Goal: Task Accomplishment & Management: Manage account settings

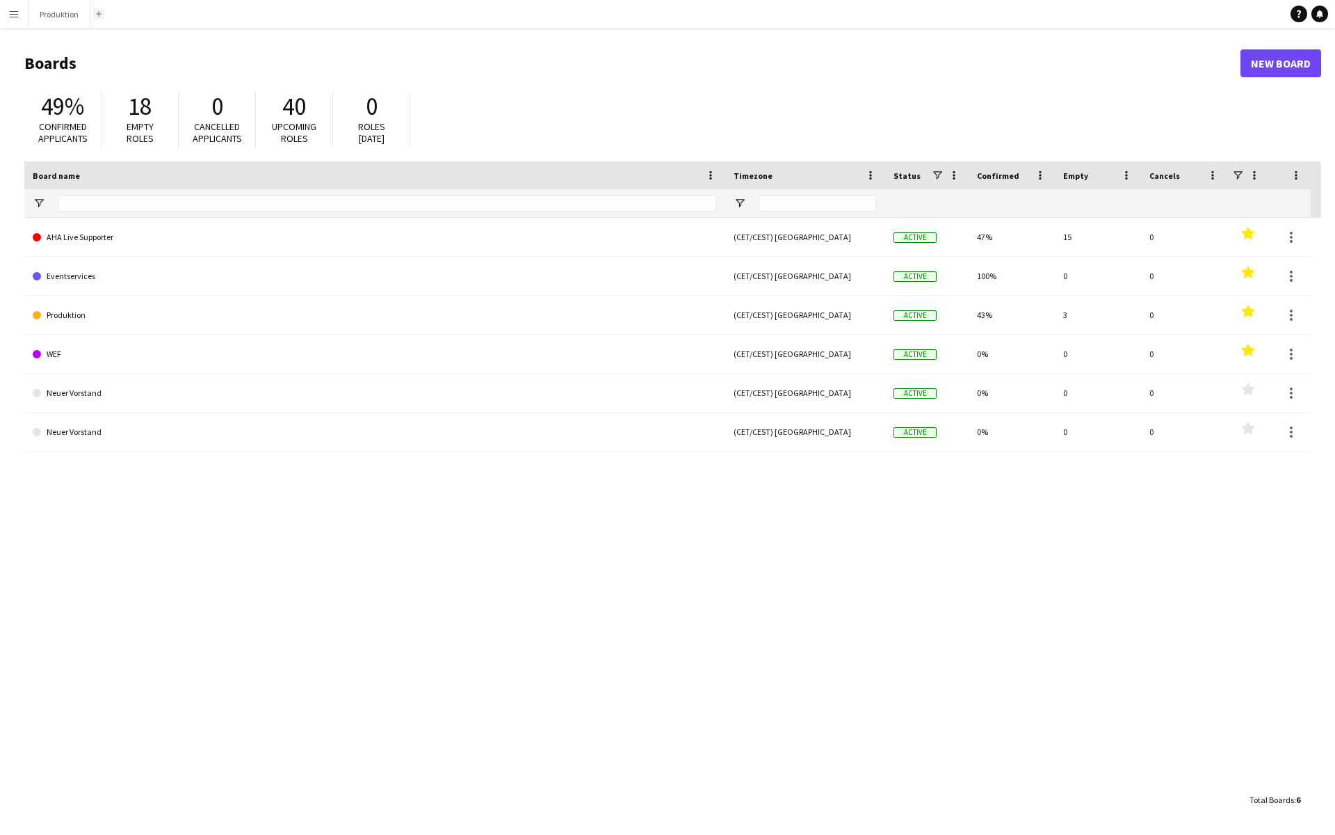
click at [100, 18] on button "Add" at bounding box center [98, 13] width 11 height 11
click at [105, 2] on div "Add" at bounding box center [98, 14] width 17 height 28
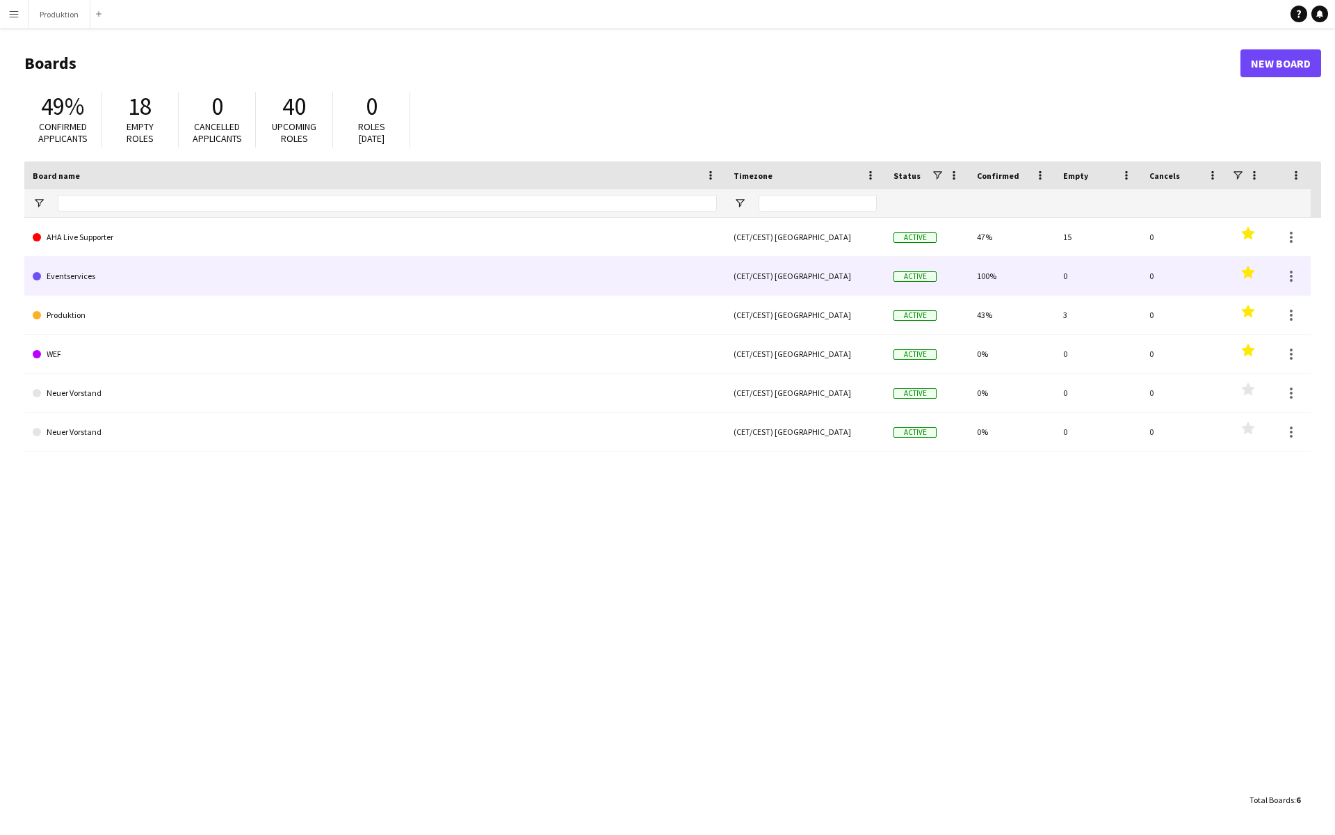
click at [125, 279] on link "Eventservices" at bounding box center [375, 276] width 684 height 39
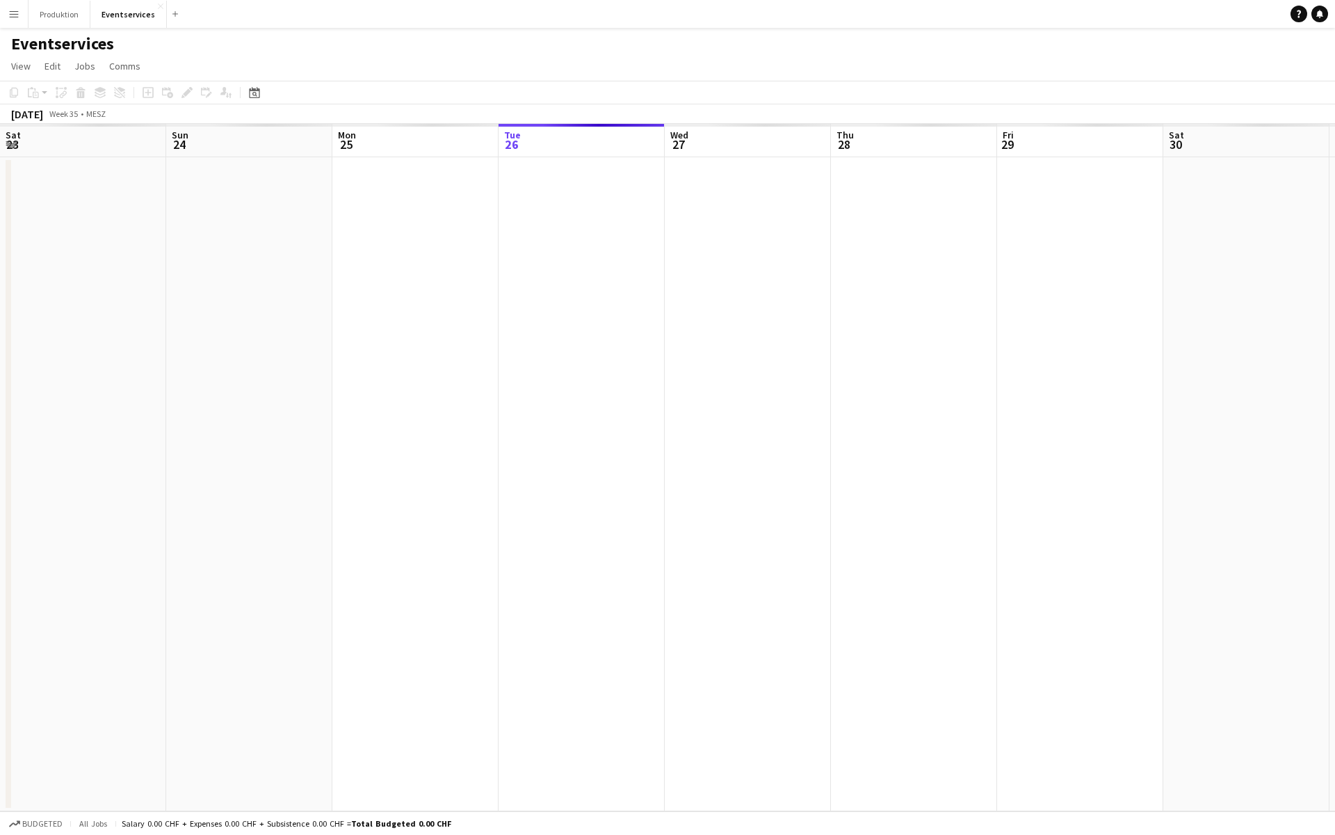
scroll to position [0, 332]
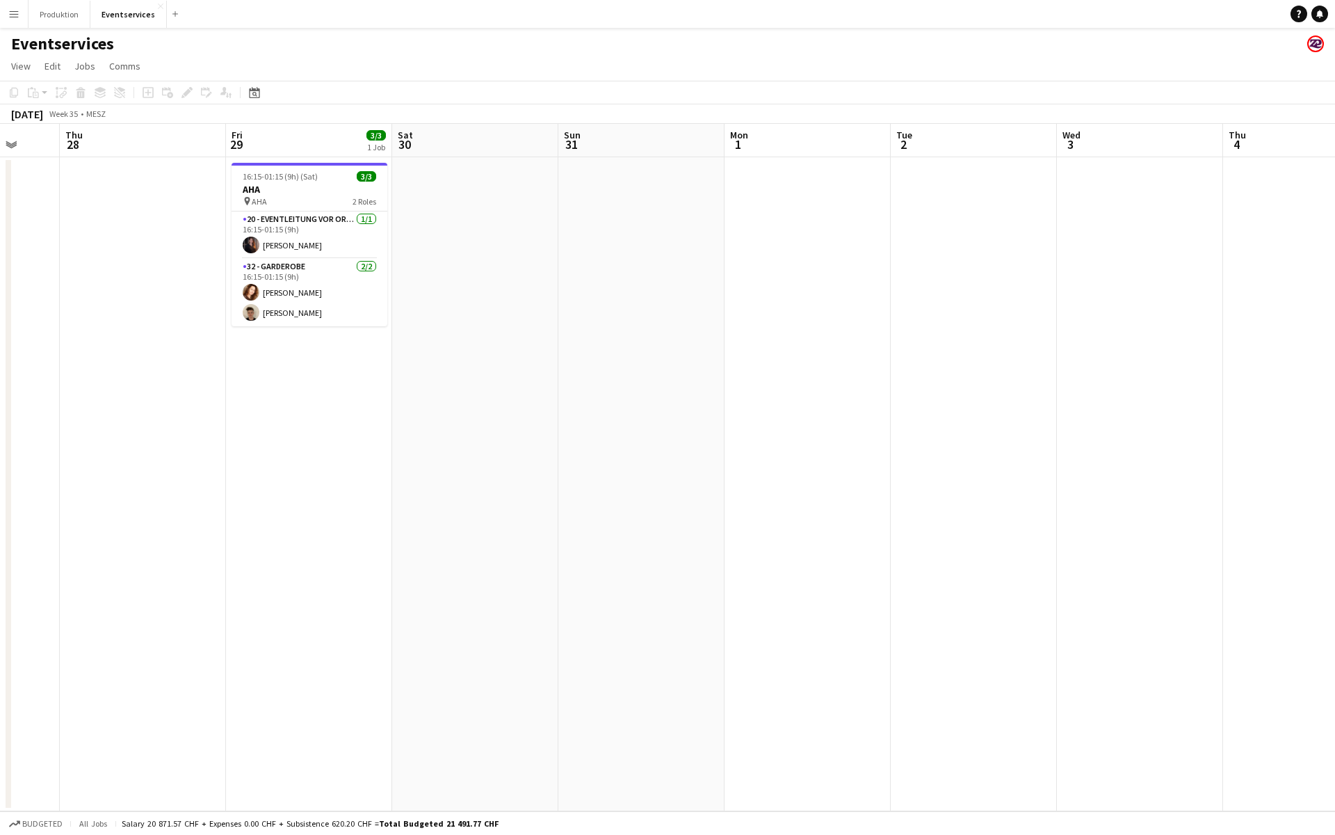
drag, startPoint x: 908, startPoint y: 413, endPoint x: 125, endPoint y: 449, distance: 784.0
click at [127, 449] on app-calendar-viewport "Mon 25 Tue 26 Wed 27 Thu 28 Fri 29 3/3 1 Job Sat 30 Sun 31 Mon 1 Tue 2 Wed 3 Th…" at bounding box center [667, 467] width 1335 height 687
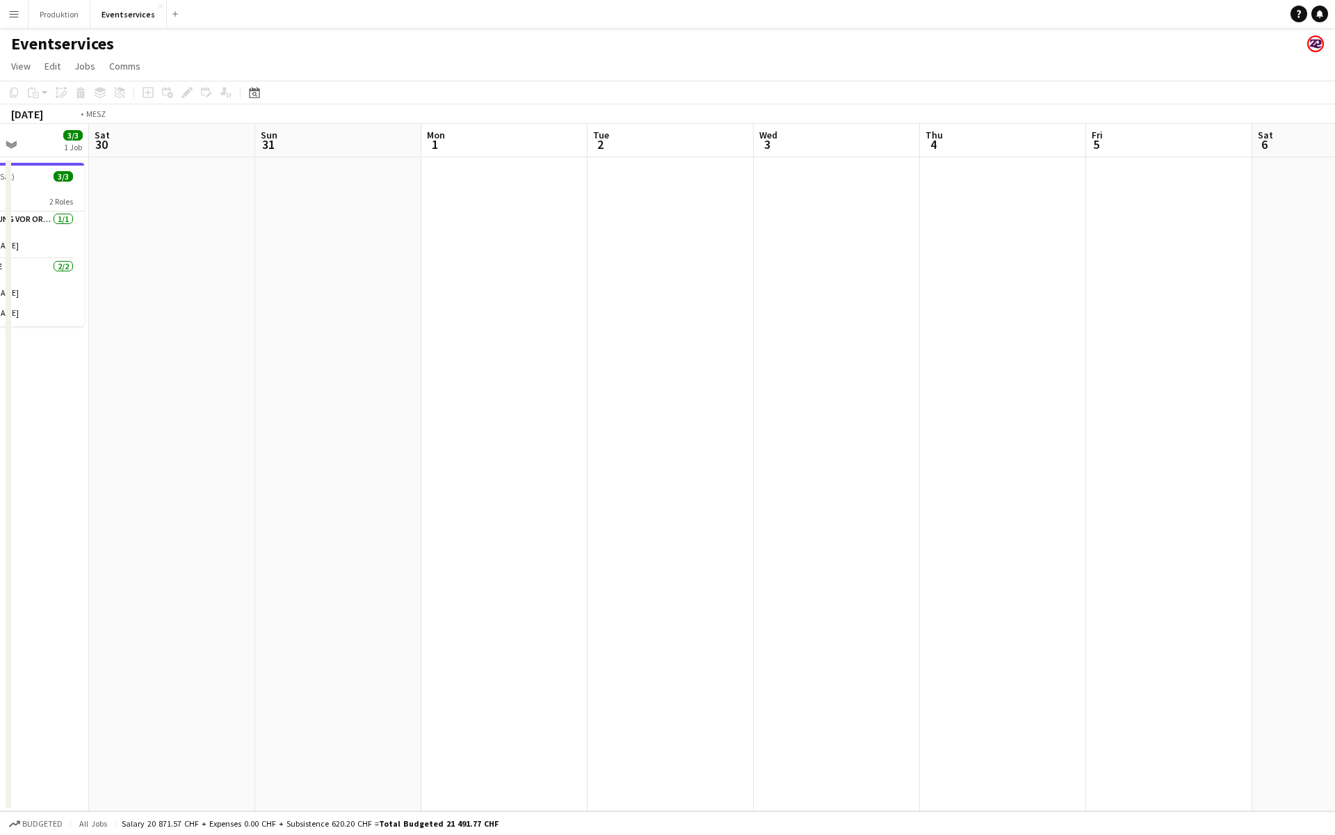
drag, startPoint x: 926, startPoint y: 408, endPoint x: 99, endPoint y: 396, distance: 827.1
click at [134, 396] on app-calendar-viewport "Wed 27 Thu 28 Fri 29 3/3 1 Job Sat 30 Sun 31 Mon 1 Tue 2 Wed 3 Thu 4 Fri 5 Sat …" at bounding box center [667, 467] width 1335 height 687
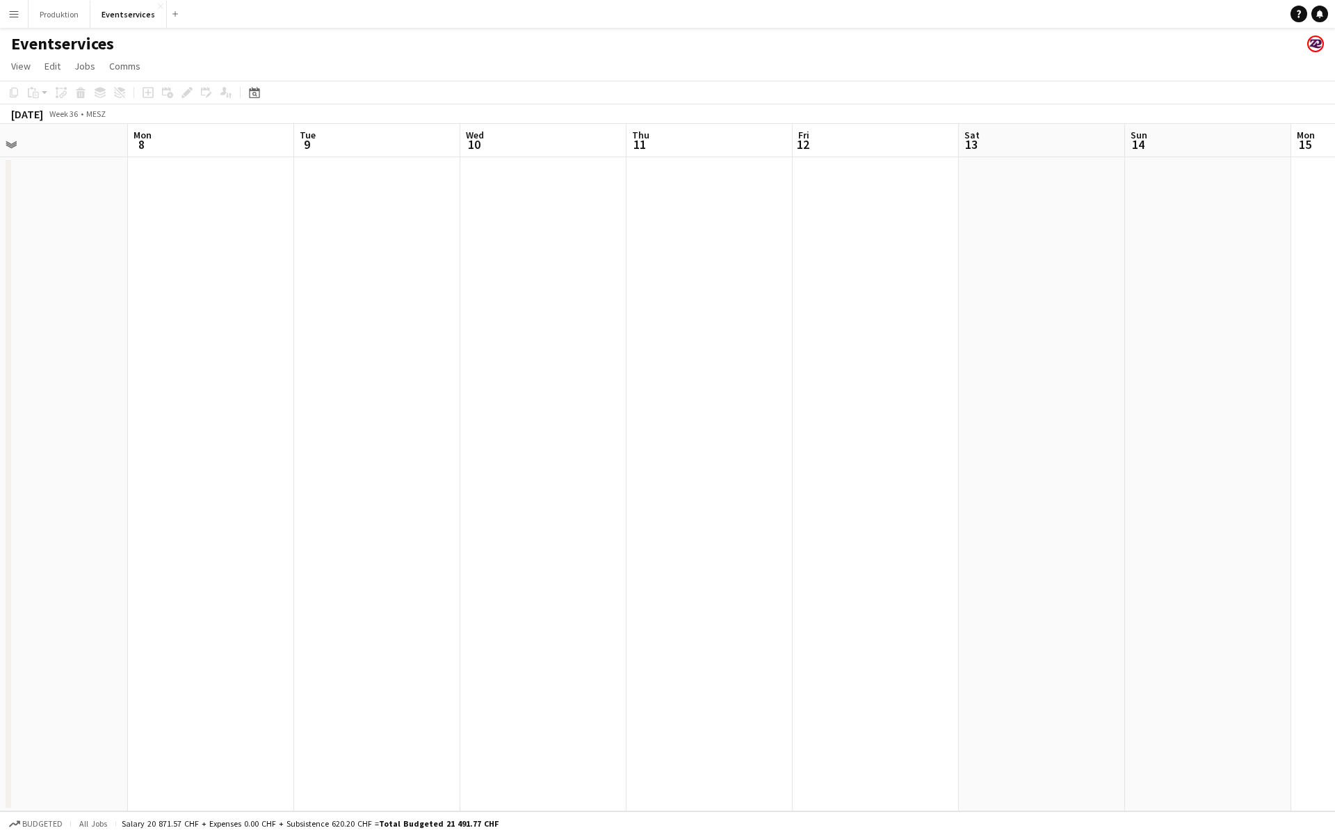
drag, startPoint x: 847, startPoint y: 351, endPoint x: 284, endPoint y: 371, distance: 563.1
click at [108, 376] on app-calendar-viewport "Fri 5 Sat 6 Sun 7 Mon 8 Tue 9 Wed 10 Thu 11 Fri 12 Sat 13 Sun 14 Mon 15 Tue 16 …" at bounding box center [667, 467] width 1335 height 687
drag, startPoint x: 480, startPoint y: 348, endPoint x: 307, endPoint y: 364, distance: 173.2
click at [271, 363] on app-calendar-viewport "Tue 9 Wed 10 Thu 11 Fri 12 Sat 13 Sun 14 Mon 15 Tue 16 Wed 17 Thu 18 Fri 19 Sat…" at bounding box center [667, 467] width 1335 height 687
drag, startPoint x: 636, startPoint y: 339, endPoint x: 270, endPoint y: 365, distance: 367.5
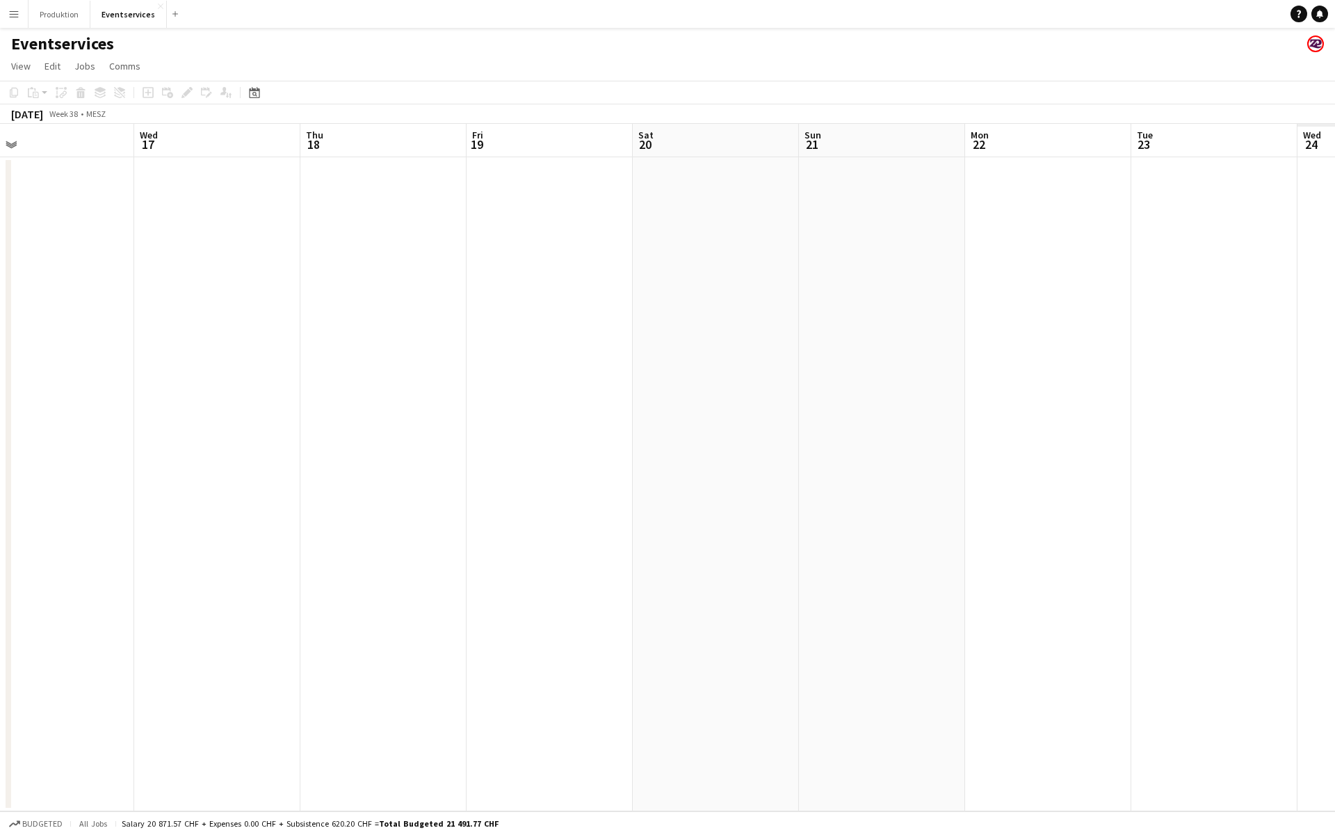
click at [279, 364] on app-calendar-viewport "Sat 13 Sun 14 Mon 15 Tue 16 Wed 17 Thu 18 Fri 19 Sat 20 Sun 21 Mon 22 Tue 23 We…" at bounding box center [667, 467] width 1335 height 687
drag, startPoint x: 672, startPoint y: 342, endPoint x: 286, endPoint y: 380, distance: 387.9
click at [334, 377] on app-calendar-viewport "Sat 13 Sun 14 Mon 15 Tue 16 Wed 17 Thu 18 Fri 19 Sat 20 Sun 21 Mon 22 Tue 23 We…" at bounding box center [667, 467] width 1335 height 687
drag, startPoint x: 954, startPoint y: 320, endPoint x: 315, endPoint y: 380, distance: 641.3
click at [310, 379] on app-calendar-viewport "Thu 18 Fri 19 Sat 20 Sun 21 Mon 22 Tue 23 Wed 24 Thu 25 Fri 26 Sat 27 Sun 28 Mo…" at bounding box center [667, 467] width 1335 height 687
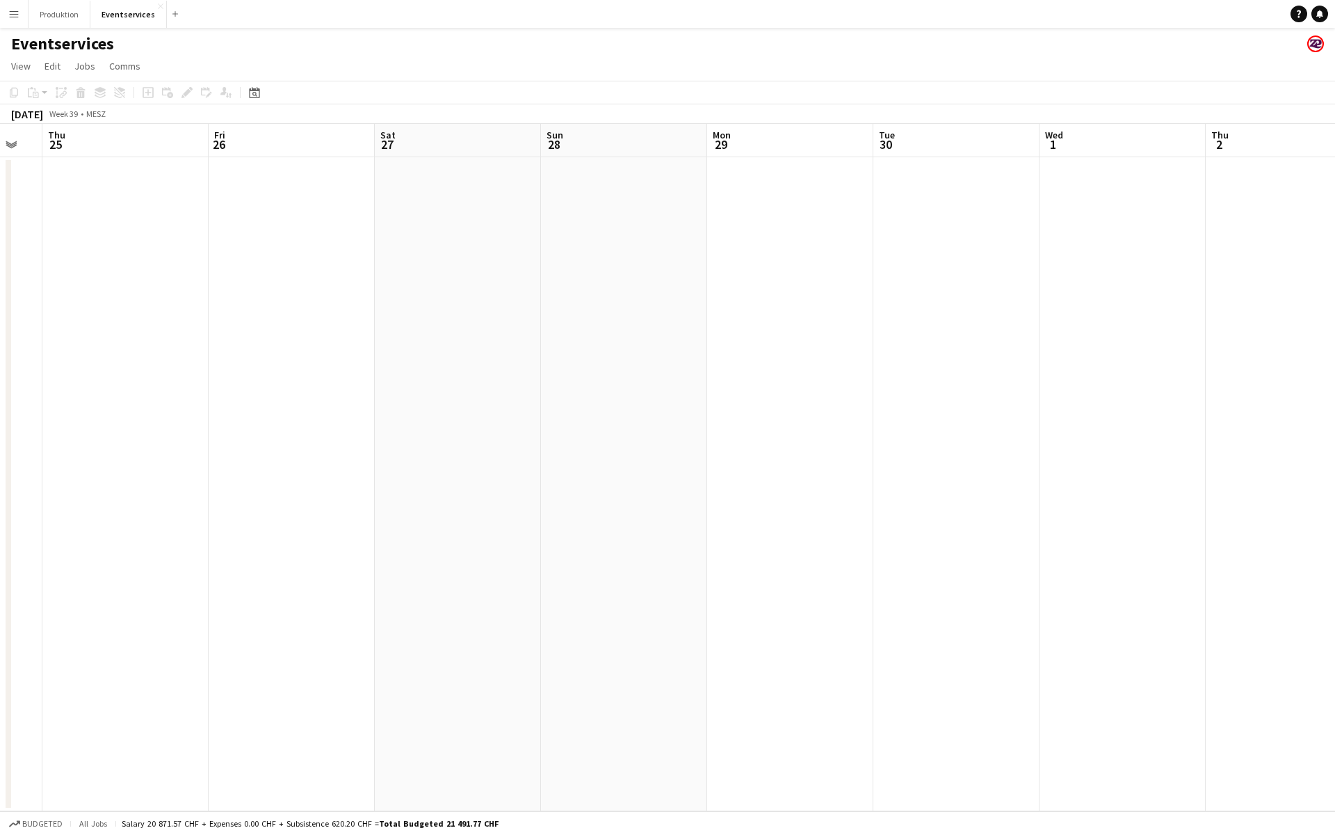
drag, startPoint x: 965, startPoint y: 323, endPoint x: 294, endPoint y: 386, distance: 674.9
click at [321, 385] on app-calendar-viewport "Mon 22 Tue 23 Wed 24 Thu 25 Fri 26 Sat 27 Sun 28 Mon 29 Tue 30 Wed 1 Thu 2 Fri …" at bounding box center [667, 467] width 1335 height 687
drag, startPoint x: 974, startPoint y: 323, endPoint x: 279, endPoint y: 381, distance: 698.0
click at [286, 380] on app-calendar-viewport "Thu 25 Fri 26 Sat 27 Sun 28 Mon 29 Tue 30 Wed 1 Thu 2 Fri 3 Sat 4 Sun 5 Mon 6 T…" at bounding box center [667, 467] width 1335 height 687
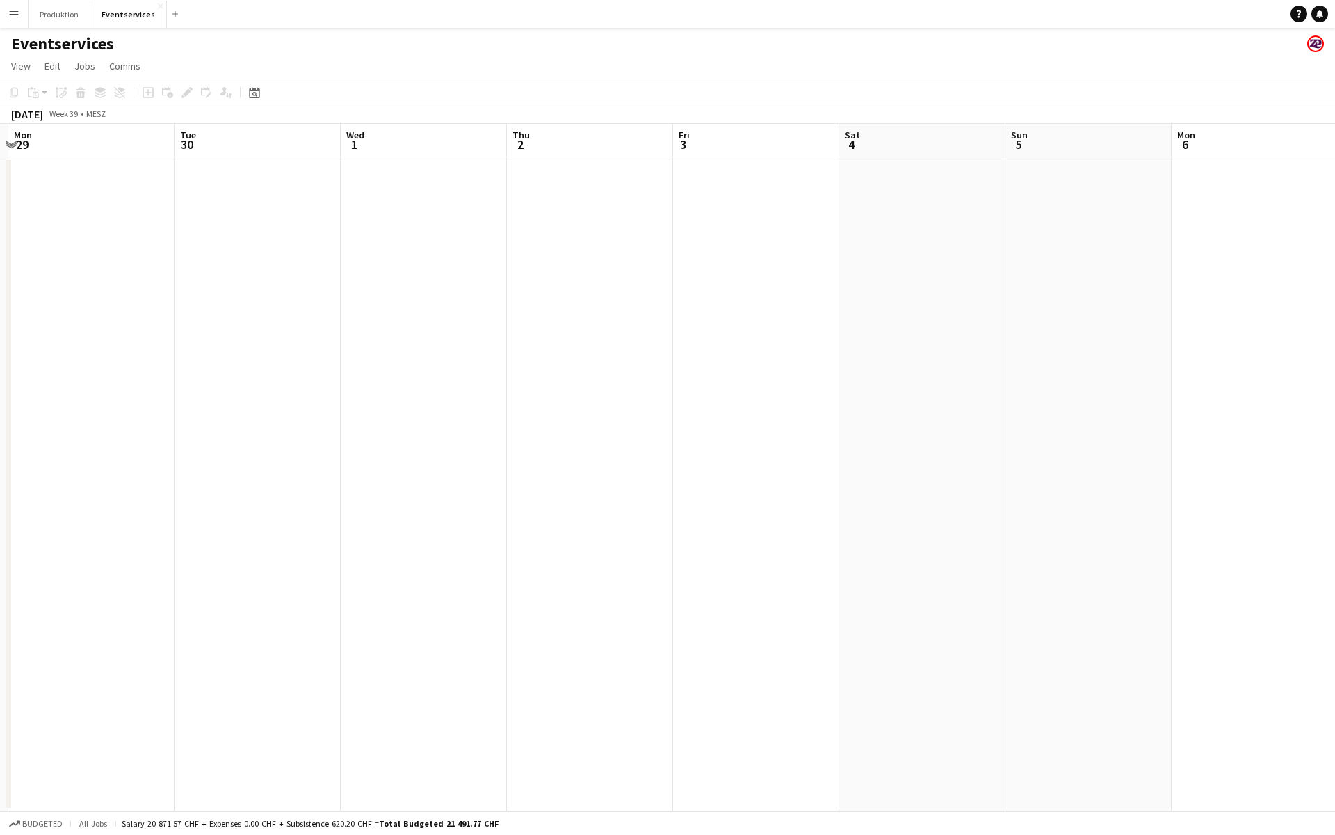
drag, startPoint x: 487, startPoint y: 387, endPoint x: 951, endPoint y: 355, distance: 465.0
click at [951, 355] on app-calendar-viewport "Sat 27 Sun 28 Mon 29 Tue 30 Wed 1 Thu 2 Fri 3 Sat 4 Sun 5 Mon 6 Tue 7 Wed 8 Thu…" at bounding box center [667, 467] width 1335 height 687
drag, startPoint x: 499, startPoint y: 397, endPoint x: 982, endPoint y: 346, distance: 486.2
click at [970, 355] on app-calendar-viewport "Fri 26 Sat 27 Sun 28 Mon 29 Tue 30 Wed 1 Thu 2 Fri 3 Sat 4 Sun 5 Mon 6 Tue 7 We…" at bounding box center [667, 467] width 1335 height 687
drag, startPoint x: 387, startPoint y: 385, endPoint x: 951, endPoint y: 353, distance: 565.0
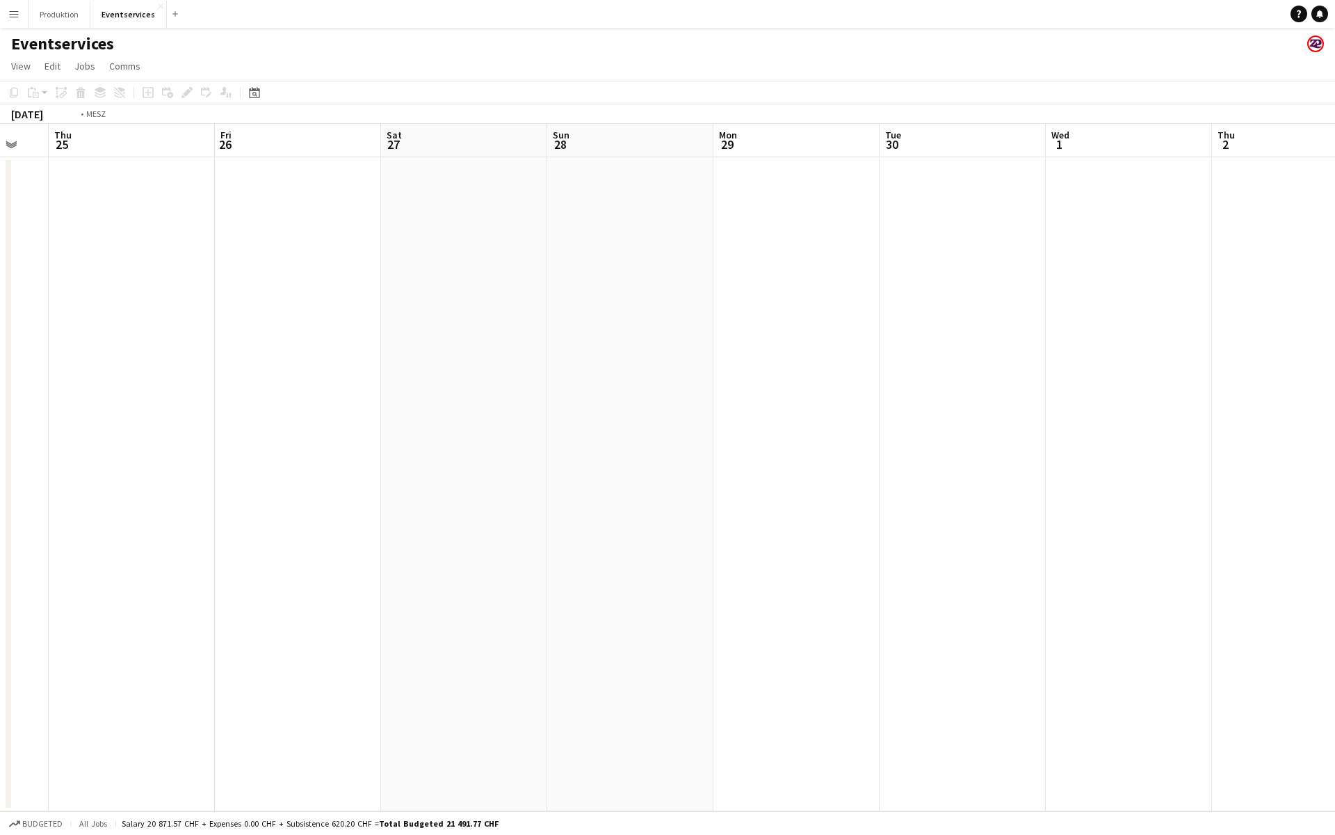
click at [922, 356] on app-calendar-viewport "Tue 23 Wed 24 Thu 25 Fri 26 Sat 27 Sun 28 Mon 29 Tue 30 Wed 1 Thu 2 Fri 3 Sat 4…" at bounding box center [667, 467] width 1335 height 687
drag, startPoint x: 373, startPoint y: 379, endPoint x: 676, endPoint y: 355, distance: 304.2
click at [858, 352] on app-calendar-viewport "Fri 19 Sat 20 Sun 21 Mon 22 Tue 23 Wed 24 Thu 25 Fri 26 Sat 27 Sun 28 Mon 29 Tu…" at bounding box center [667, 467] width 1335 height 687
drag, startPoint x: 221, startPoint y: 387, endPoint x: 834, endPoint y: 340, distance: 614.6
click at [792, 356] on app-calendar-viewport "Tue 16 Wed 17 Thu 18 Fri 19 Sat 20 Sun 21 Mon 22 Tue 23 Wed 24 Thu 25 Fri 26 Sa…" at bounding box center [667, 467] width 1335 height 687
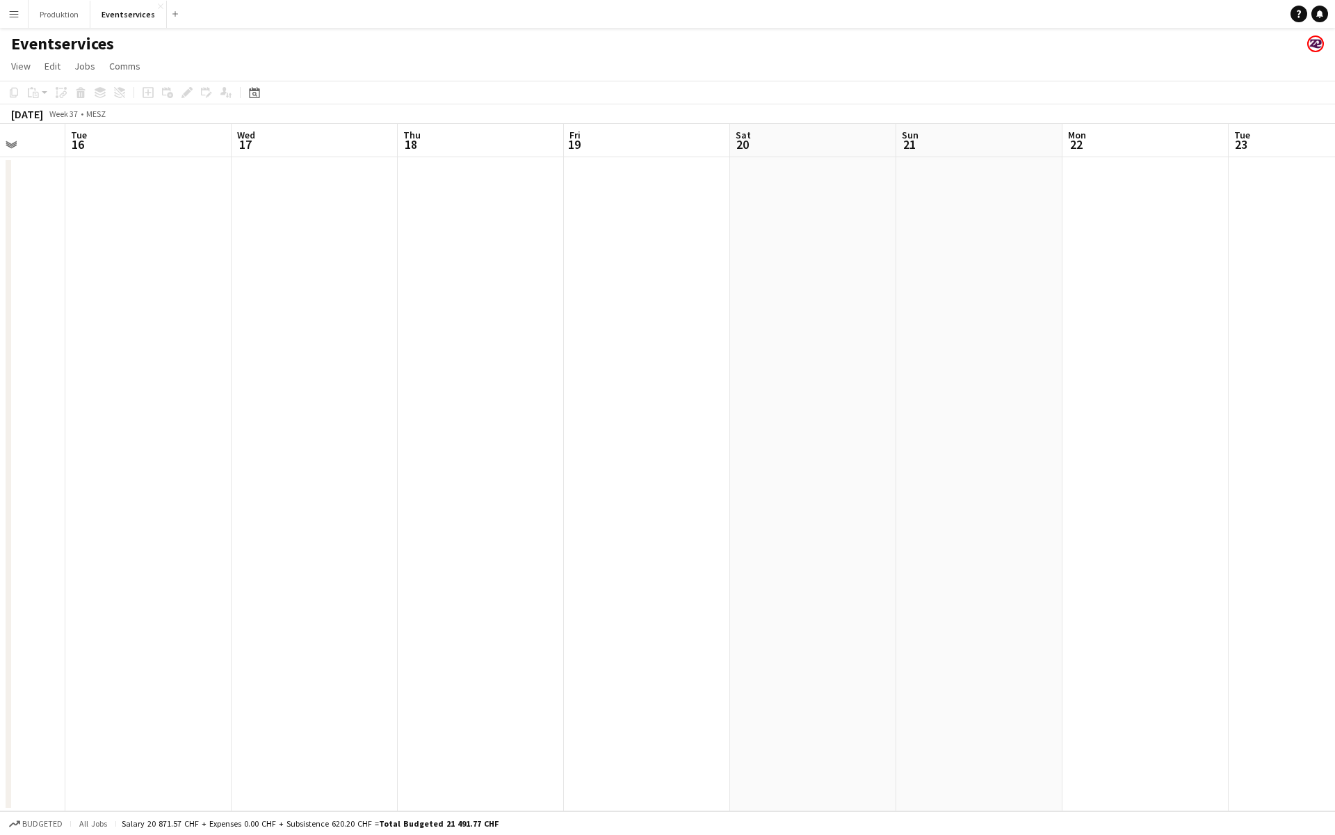
drag, startPoint x: 340, startPoint y: 377, endPoint x: 831, endPoint y: 339, distance: 491.9
click at [802, 343] on app-calendar-viewport "Sat 13 Sun 14 Mon 15 Tue 16 Wed 17 Thu 18 Fri 19 Sat 20 Sun 21 Mon 22 Tue 23 We…" at bounding box center [667, 467] width 1335 height 687
drag, startPoint x: 314, startPoint y: 370, endPoint x: 890, endPoint y: 328, distance: 576.7
click at [869, 330] on app-calendar-viewport "Tue 9 Wed 10 Thu 11 Fri 12 Sat 13 Sun 14 Mon 15 Tue 16 Wed 17 Thu 18 Fri 19 Sat…" at bounding box center [667, 467] width 1335 height 687
drag, startPoint x: 259, startPoint y: 366, endPoint x: 923, endPoint y: 330, distance: 664.6
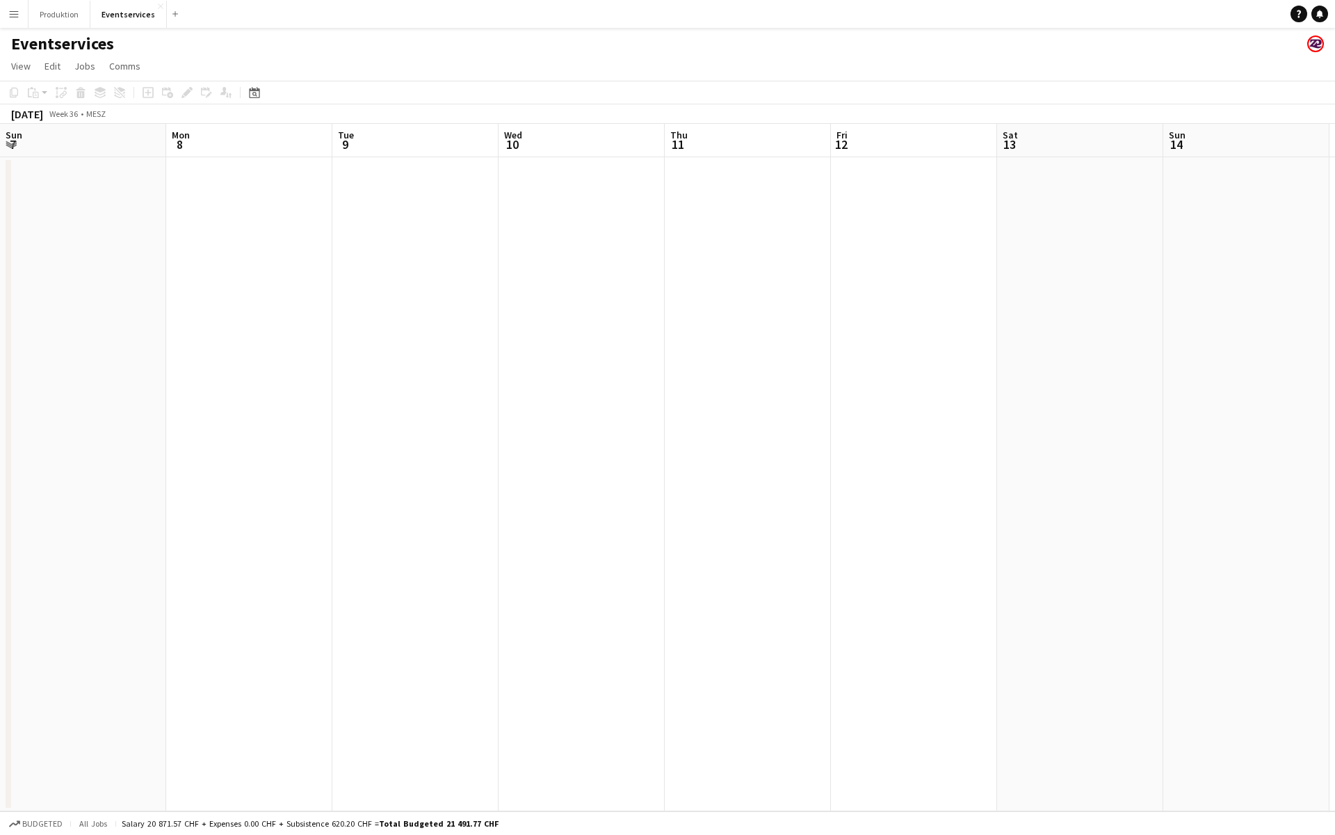
click at [934, 328] on app-calendar-viewport "Fri 5 Sat 6 Sun 7 Mon 8 Tue 9 Wed 10 Thu 11 Fri 12 Sat 13 Sun 14 Mon 15 Tue 16 …" at bounding box center [667, 467] width 1335 height 687
drag, startPoint x: 392, startPoint y: 364, endPoint x: 1004, endPoint y: 343, distance: 612.5
click at [990, 343] on app-calendar-viewport "Tue 2 Wed 3 Thu 4 Fri 5 Sat 6 Sun 7 Mon 8 Tue 9 Wed 10 Thu 11 Fri 12 Sat 13 Sun…" at bounding box center [667, 467] width 1335 height 687
drag, startPoint x: 291, startPoint y: 391, endPoint x: 930, endPoint y: 353, distance: 640.3
click at [865, 360] on app-calendar-viewport "Fri 29 3/3 1 Job Sat 30 Sun 31 Mon 1 Tue 2 Wed 3 Thu 4 Fri 5 Sat 6 Sun 7 Mon 8 …" at bounding box center [667, 467] width 1335 height 687
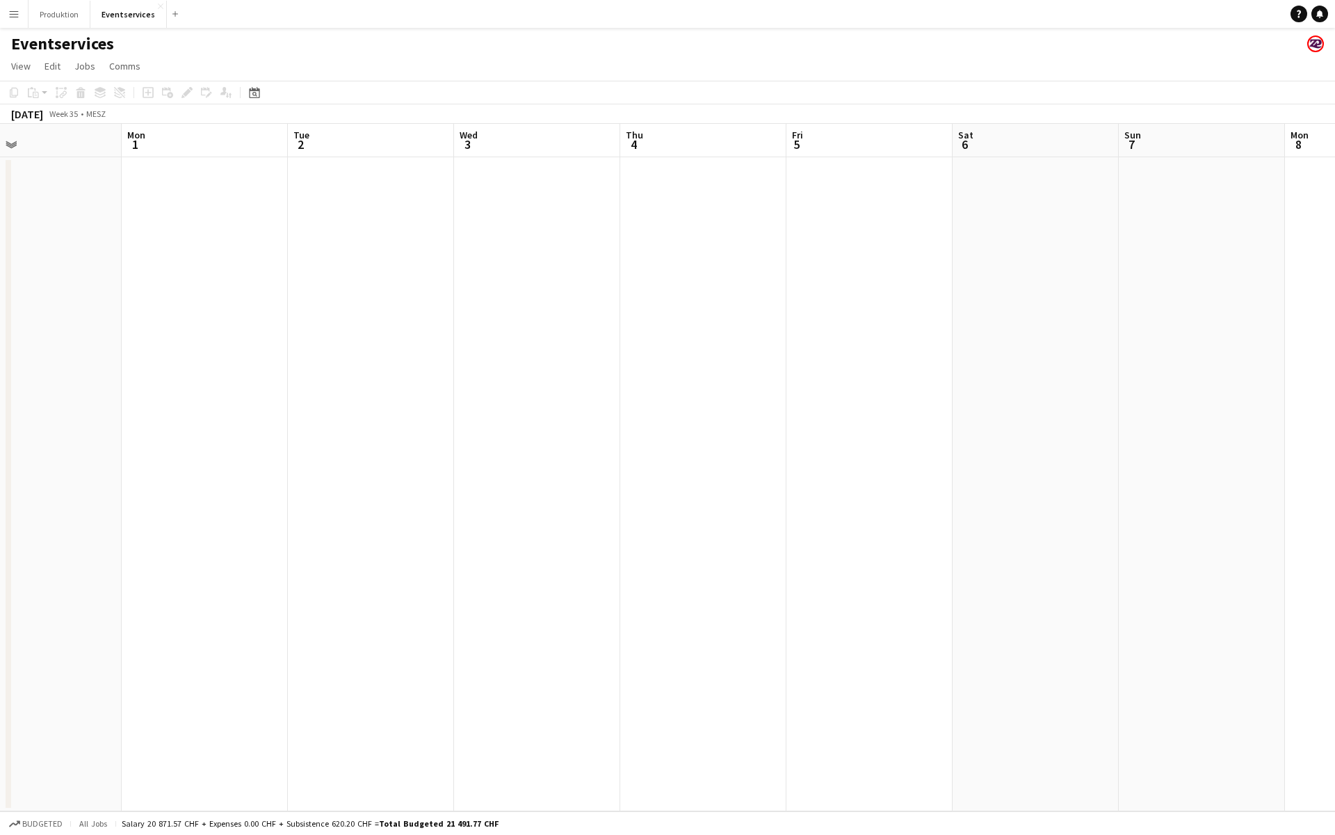
scroll to position [0, 291]
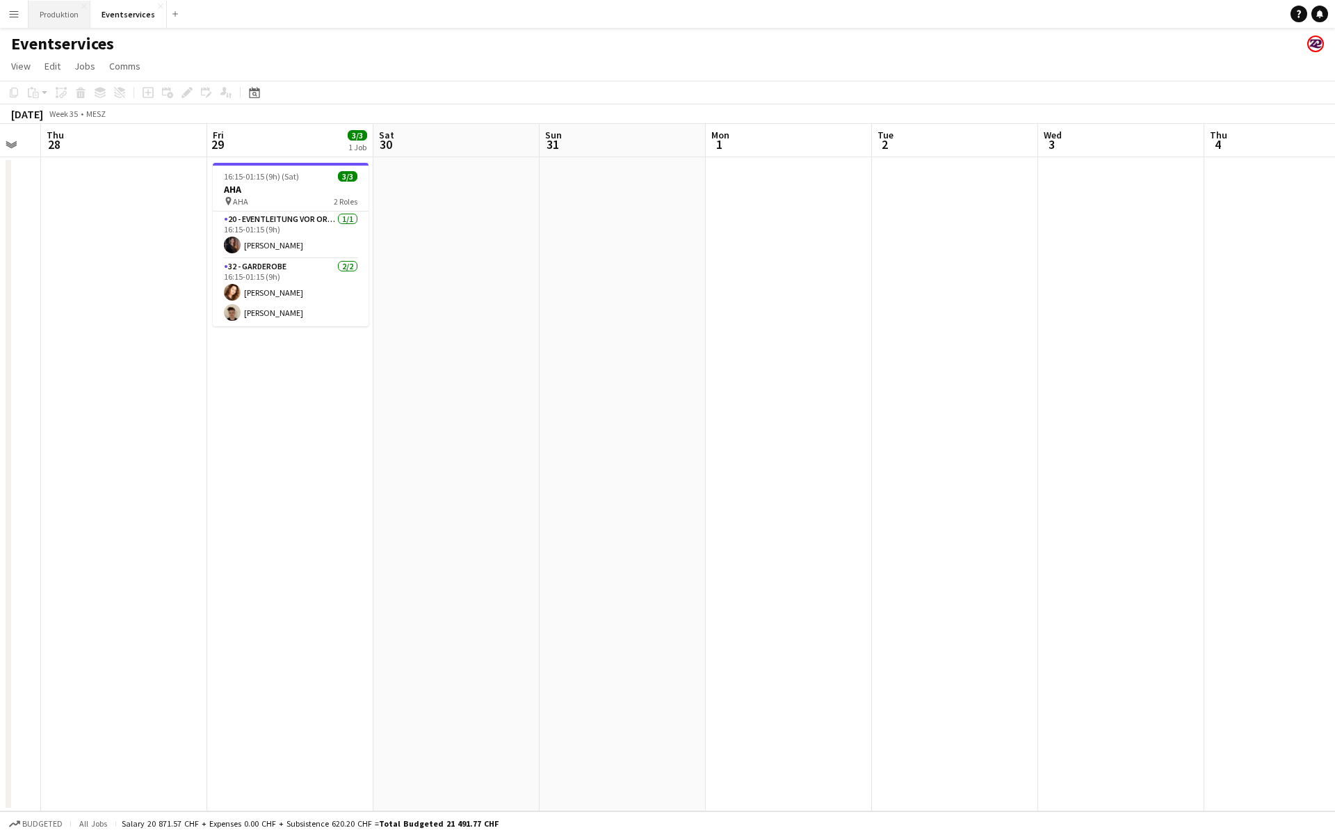
click at [70, 21] on button "Produktion Close" at bounding box center [60, 14] width 62 height 27
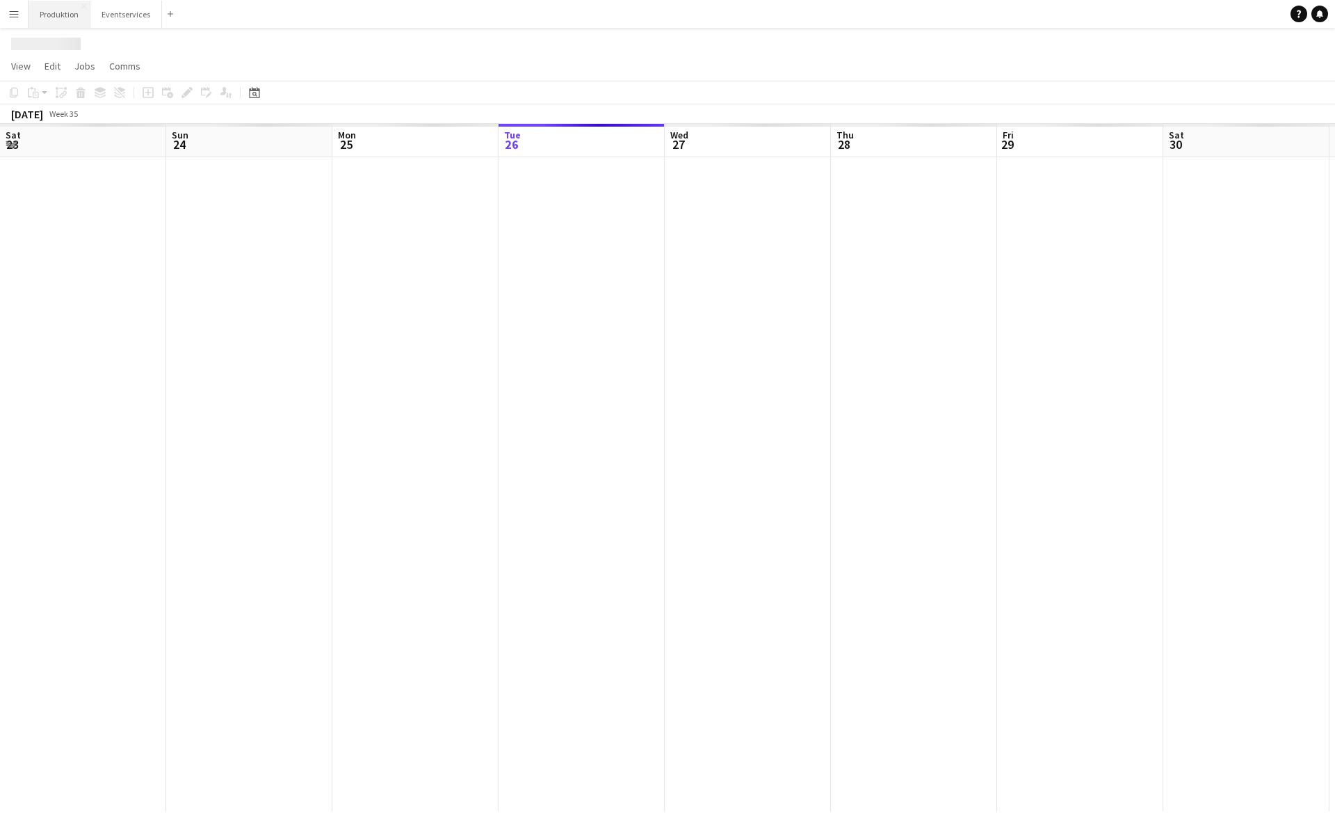
scroll to position [0, 332]
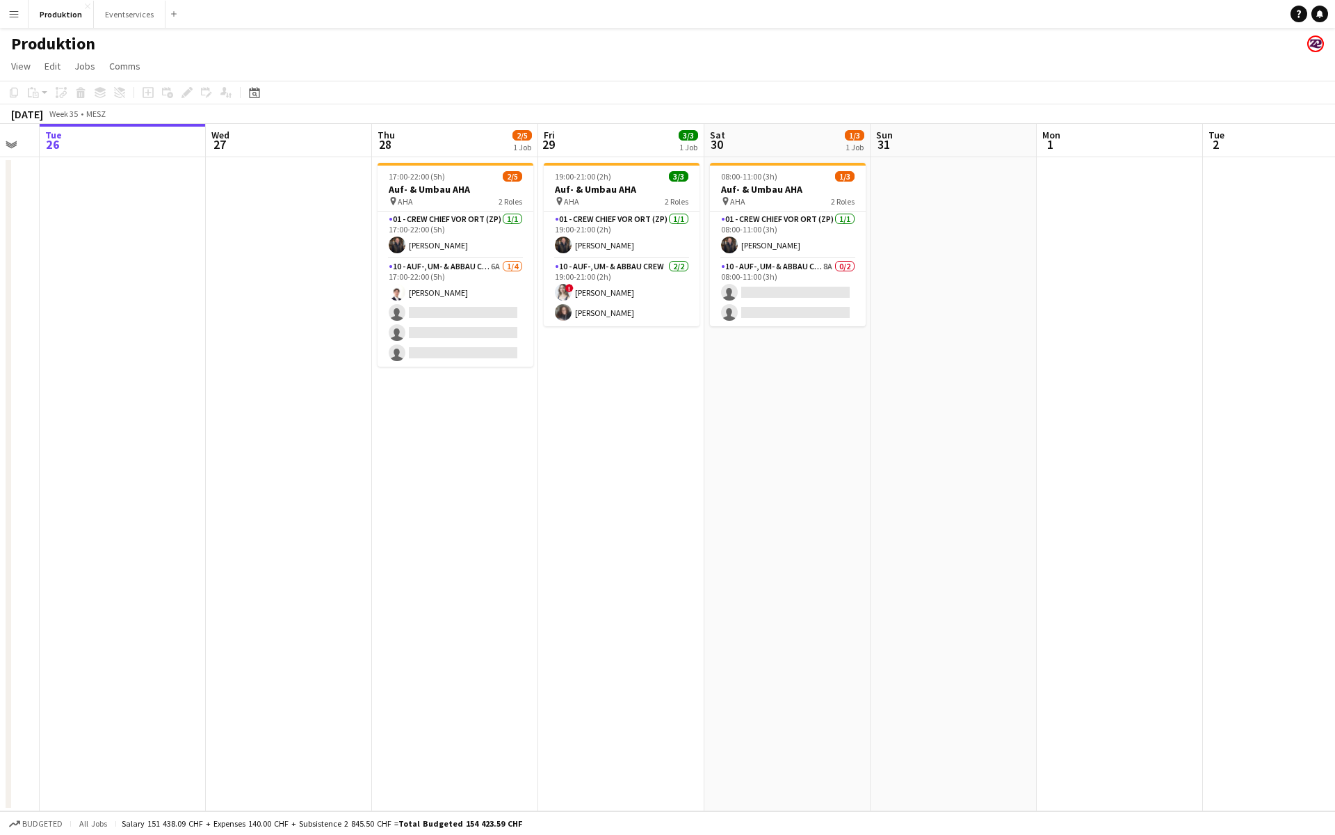
drag, startPoint x: 906, startPoint y: 452, endPoint x: 72, endPoint y: 491, distance: 835.6
click at [71, 490] on app-calendar-viewport "Sat 23 Sun 24 2/2 1 Job Mon 25 Tue 26 Wed 27 Thu 28 2/5 1 Job Fri 29 3/3 1 Job …" at bounding box center [667, 467] width 1335 height 687
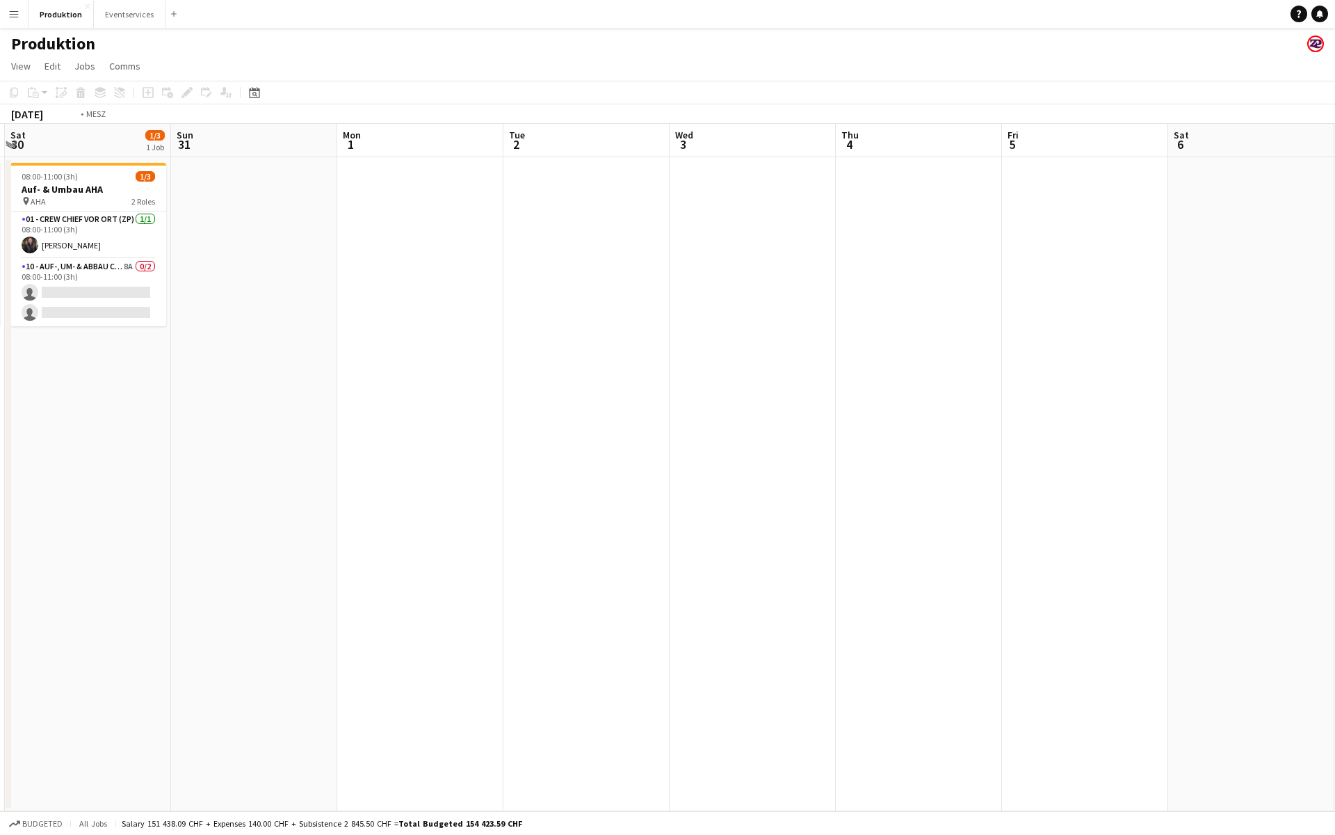
drag, startPoint x: 821, startPoint y: 396, endPoint x: 303, endPoint y: 433, distance: 520.2
click at [344, 431] on app-calendar-viewport "Wed 27 Thu 28 2/5 1 Job Fri 29 3/3 1 Job Sat 30 1/3 1 Job Sun 31 Mon 1 Tue 2 We…" at bounding box center [667, 467] width 1335 height 687
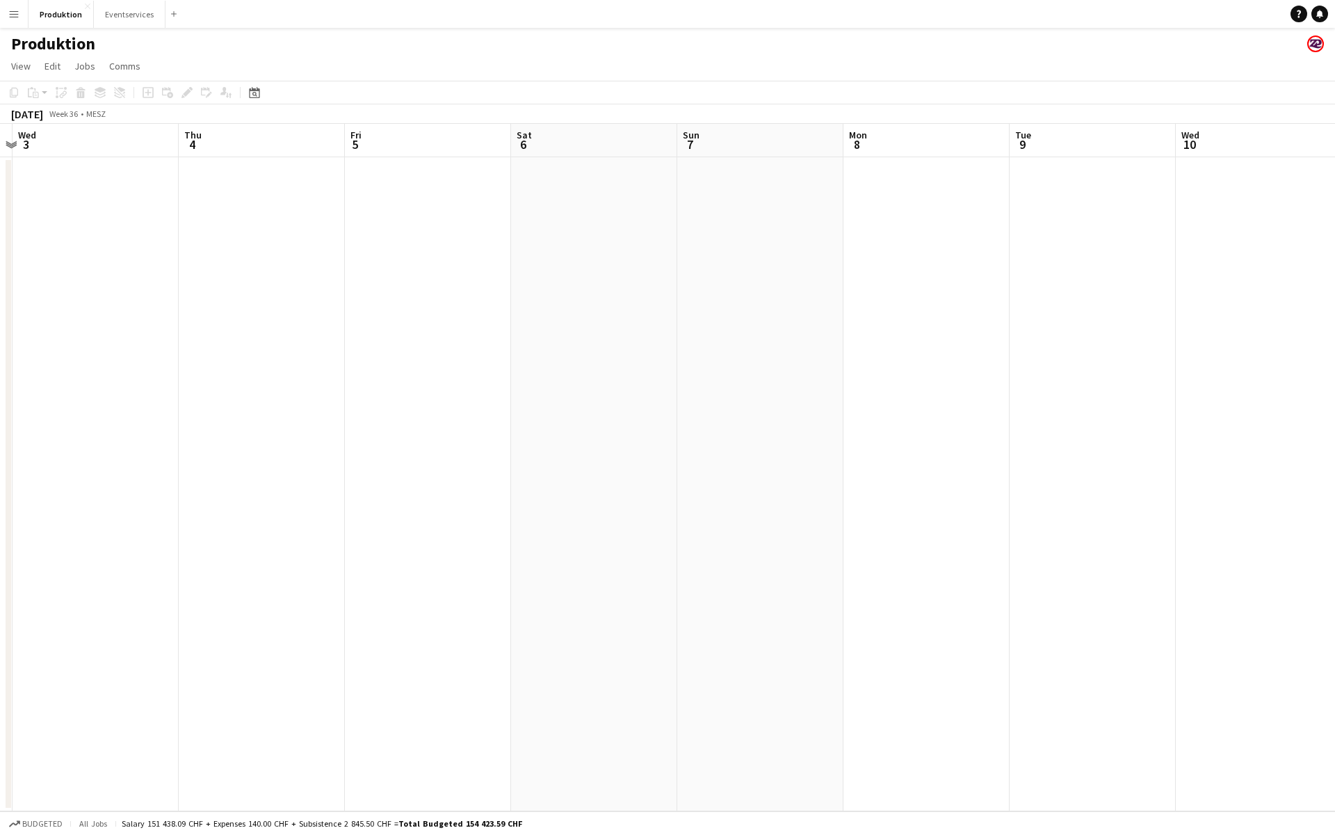
drag, startPoint x: 811, startPoint y: 358, endPoint x: 208, endPoint y: 424, distance: 606.7
click at [211, 424] on app-calendar-viewport "Sun 31 Mon 1 Tue 2 Wed 3 Thu 4 Fri 5 Sat 6 Sun 7 Mon 8 Tue 9 Wed 10 Thu 11 Fri …" at bounding box center [667, 467] width 1335 height 687
drag, startPoint x: 666, startPoint y: 335, endPoint x: 184, endPoint y: 406, distance: 487.8
click at [182, 406] on app-calendar-viewport "Thu 4 Fri 5 Sat 6 Sun 7 Mon 8 Tue 9 Wed 10 Thu 11 Fri 12 Sat 13 Sun 14 Mon 15 T…" at bounding box center [667, 467] width 1335 height 687
drag, startPoint x: 815, startPoint y: 307, endPoint x: 156, endPoint y: 399, distance: 665.8
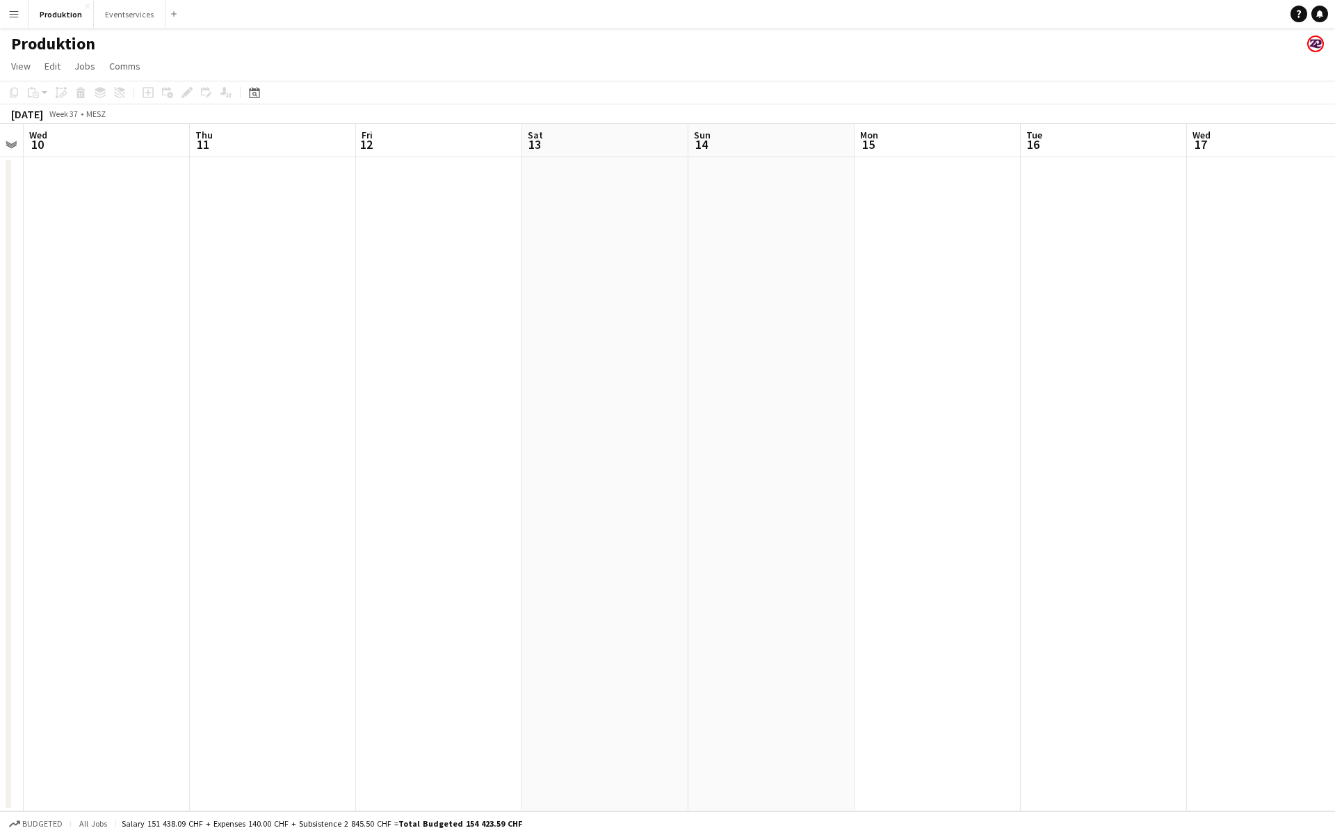
click at [178, 395] on app-calendar-viewport "Sun 7 Mon 8 Tue 9 Wed 10 Thu 11 Fri 12 Sat 13 Sun 14 Mon 15 Tue 16 Wed 17 Thu 1…" at bounding box center [667, 467] width 1335 height 687
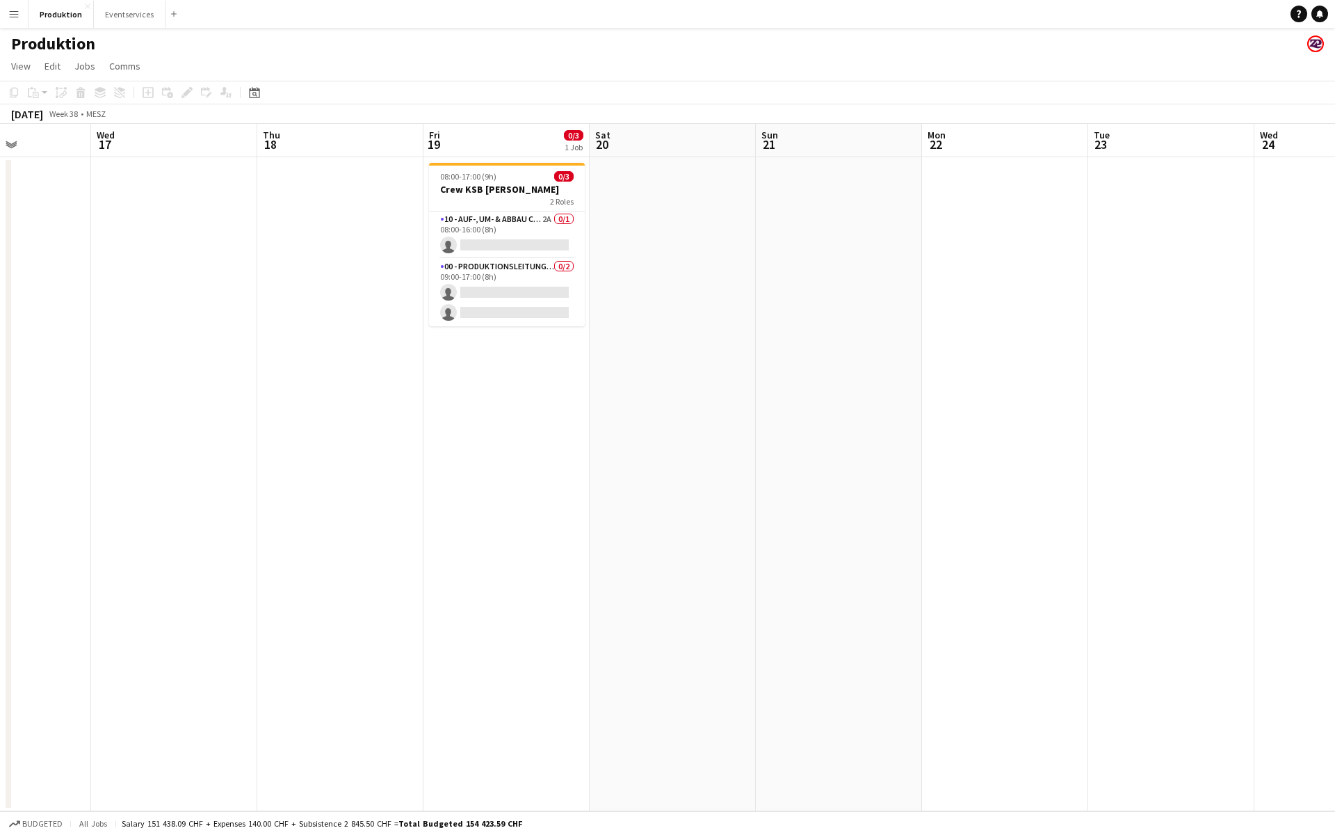
scroll to position [0, 455]
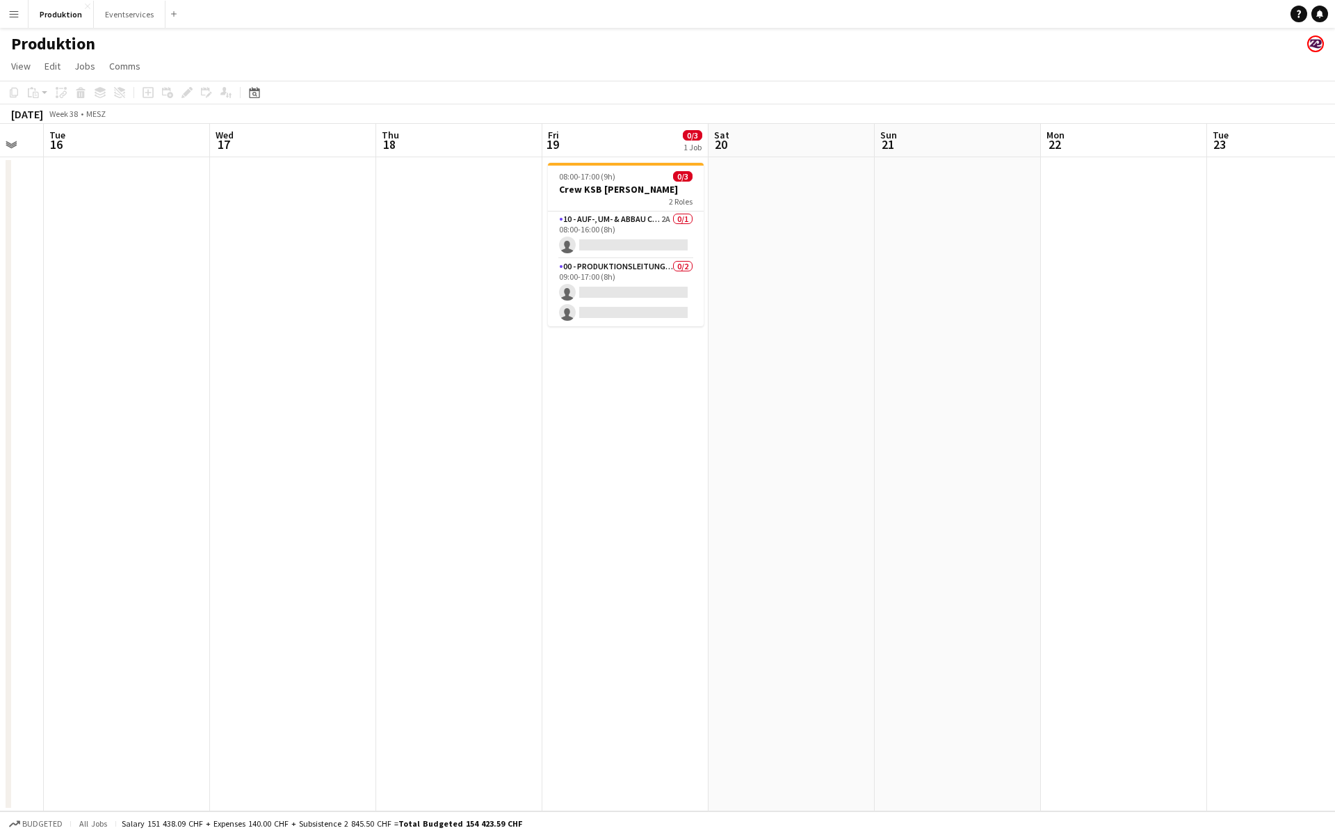
drag, startPoint x: 785, startPoint y: 299, endPoint x: 494, endPoint y: 332, distance: 293.3
click at [494, 332] on app-calendar-viewport "Sat 13 Sun 14 Mon 15 Tue 16 Wed 17 Thu 18 Fri 19 0/3 1 Job Sat 20 Sun 21 Mon 22…" at bounding box center [667, 467] width 1335 height 687
click at [616, 269] on app-card-role "00 - Produktionsleitung vor Ort (ZP) 0/2 09:00-17:00 (8h) single-neutral-action…" at bounding box center [626, 292] width 156 height 67
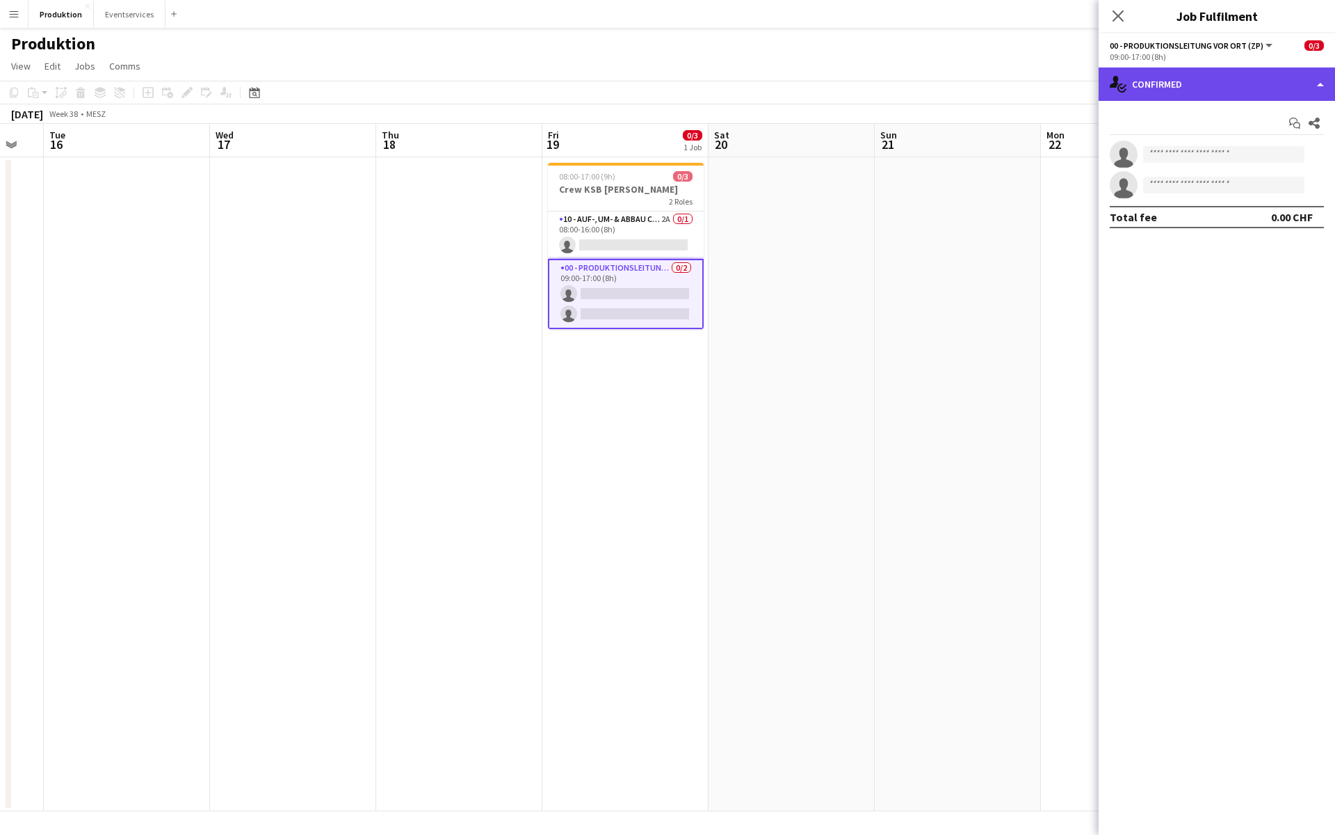
click at [1212, 74] on div "single-neutral-actions-check-2 Confirmed" at bounding box center [1217, 83] width 236 height 33
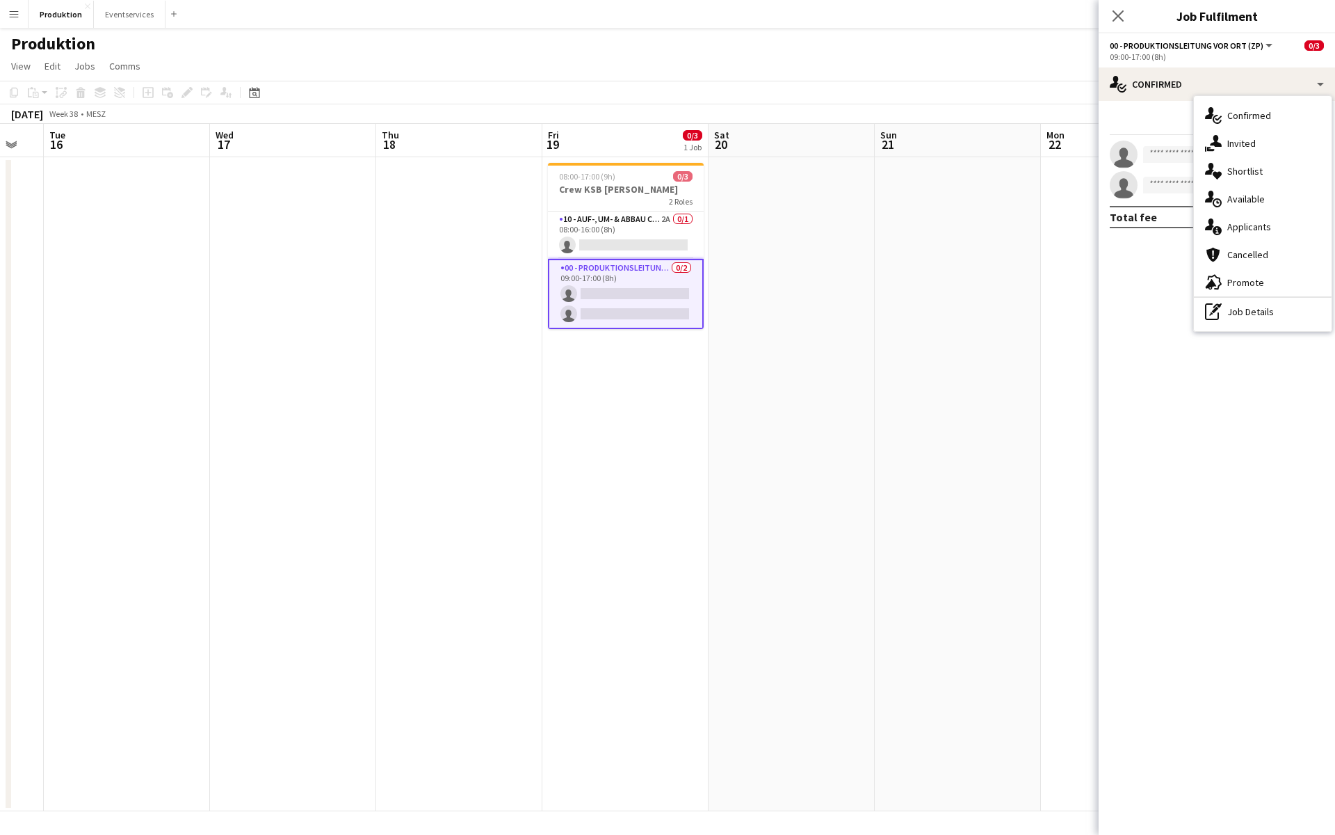
click at [1276, 220] on div "single-neutral-actions-information Applicants" at bounding box center [1263, 227] width 138 height 28
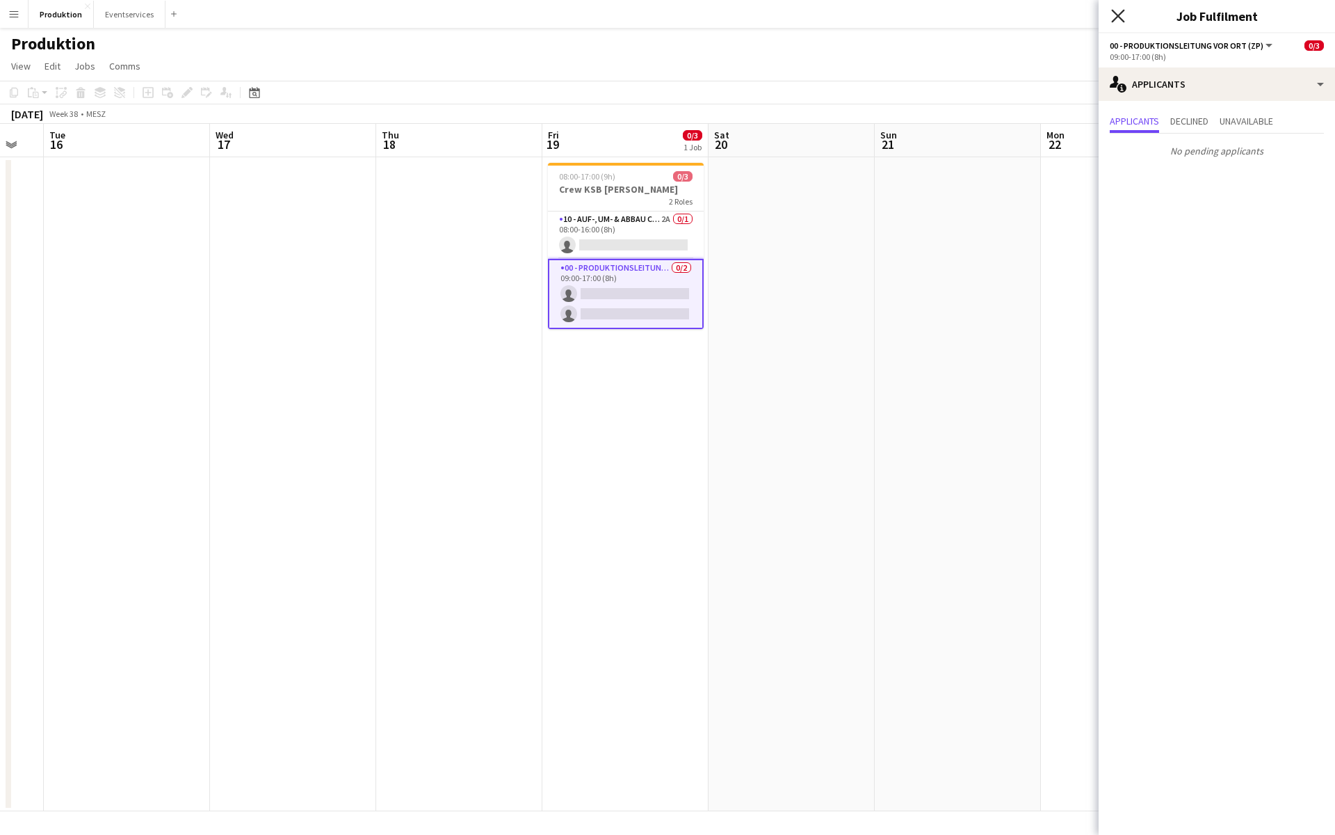
click at [1120, 14] on icon at bounding box center [1118, 15] width 13 height 13
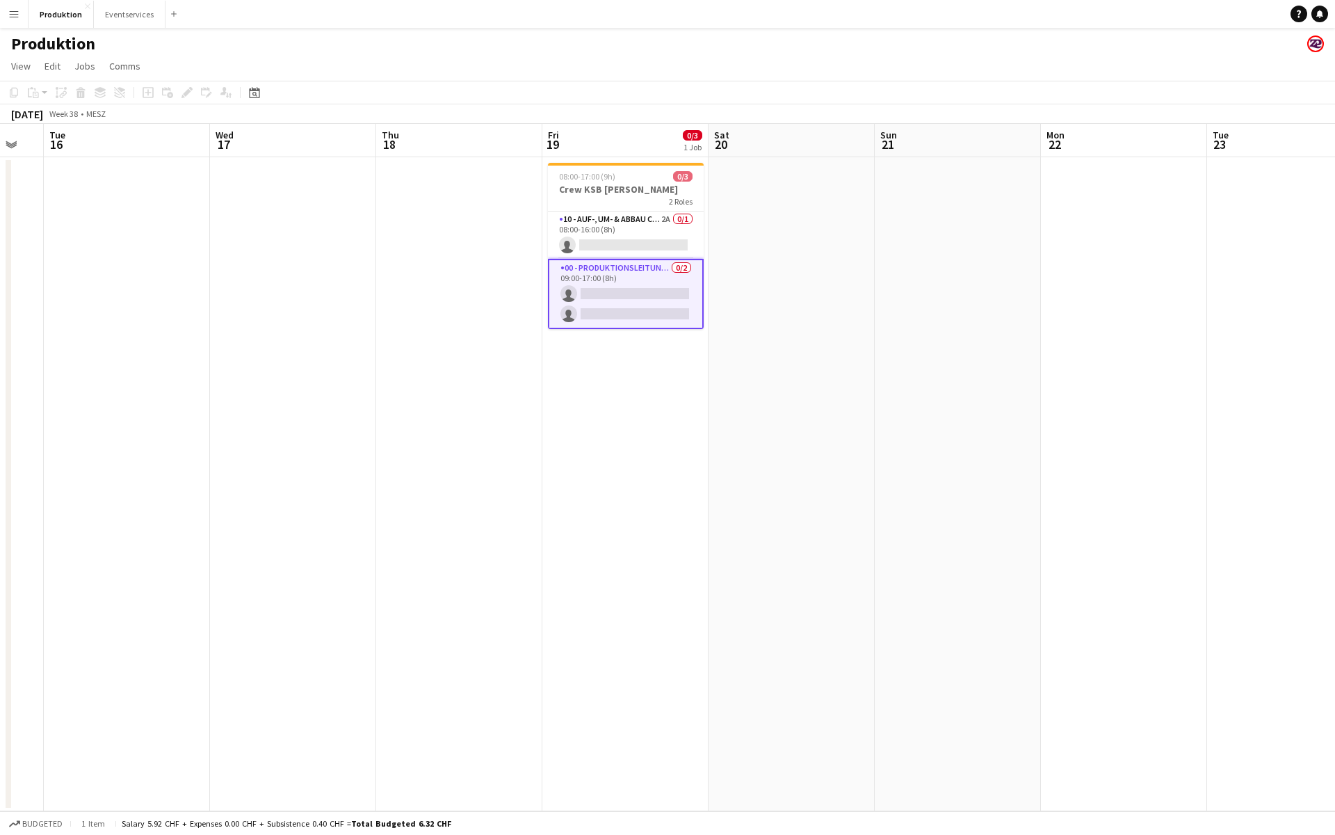
click at [611, 227] on app-card-role "10 - Auf-, Um- & Abbau Crew 2A 0/1 08:00-16:00 (8h) single-neutral-actions" at bounding box center [626, 234] width 156 height 47
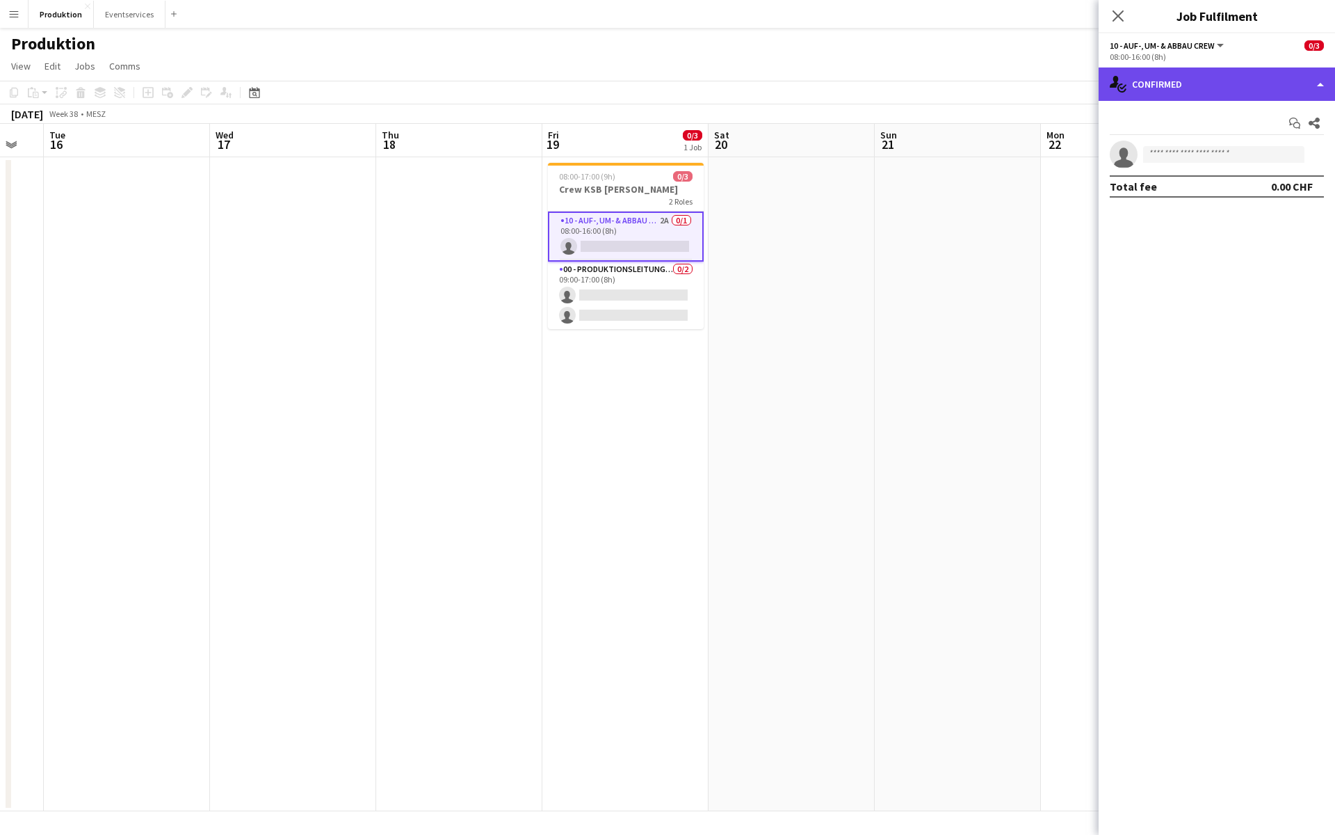
drag, startPoint x: 1120, startPoint y: 14, endPoint x: 1153, endPoint y: 93, distance: 85.4
click at [1153, 93] on div "single-neutral-actions-check-2 Confirmed" at bounding box center [1217, 83] width 236 height 33
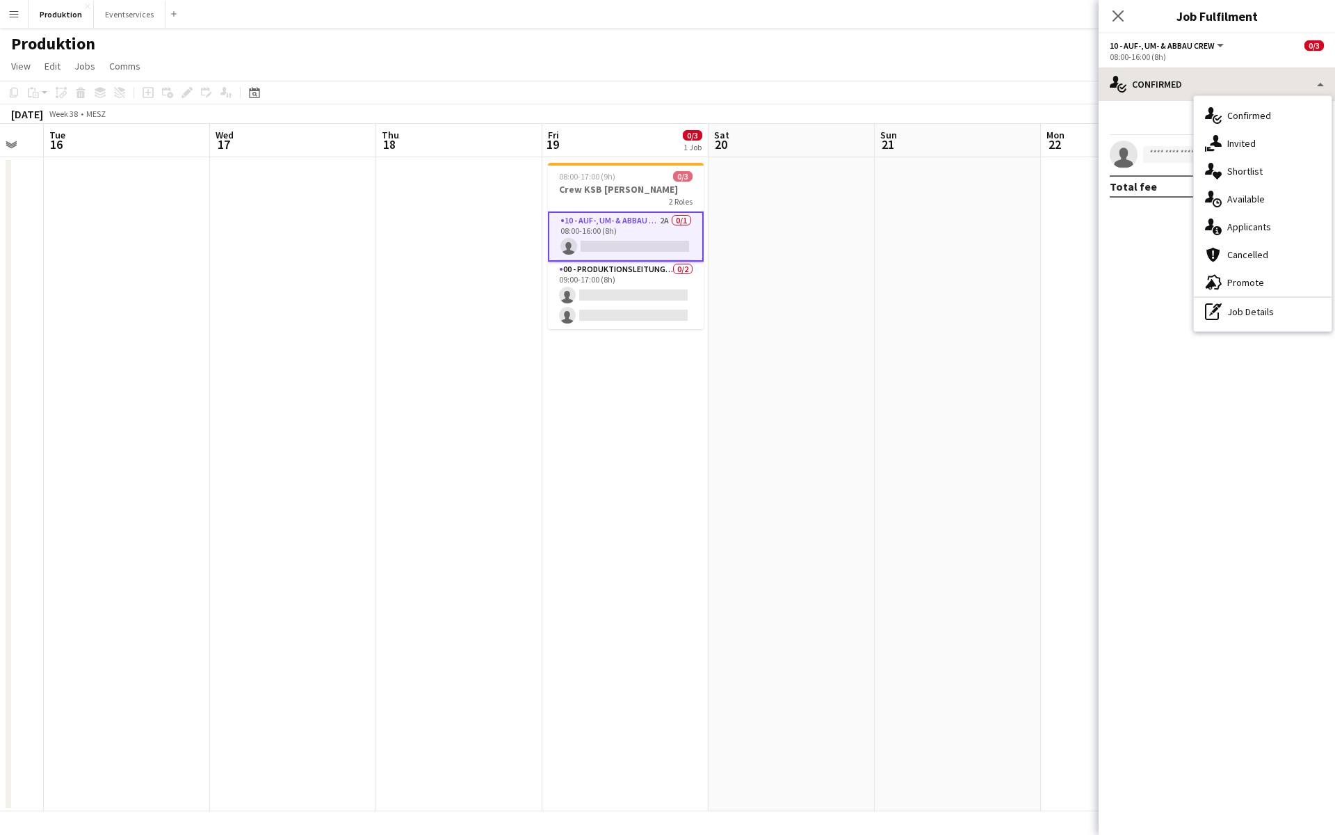
click at [1257, 223] on div "single-neutral-actions-information Applicants" at bounding box center [1263, 227] width 138 height 28
